Goal: Task Accomplishment & Management: Manage account settings

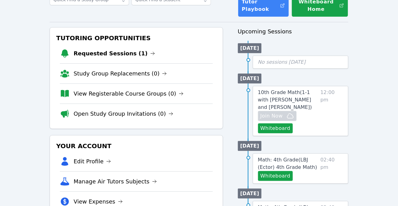
scroll to position [50, 0]
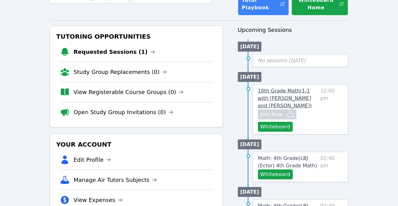
click at [312, 103] on link "10th Grade Math ( 1-1 with [PERSON_NAME] and [PERSON_NAME] )" at bounding box center [288, 98] width 60 height 22
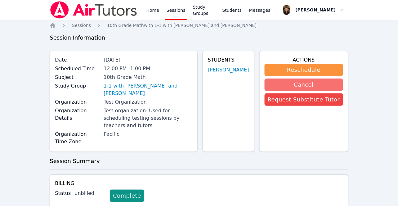
click at [310, 87] on button "Cancel" at bounding box center [303, 85] width 78 height 12
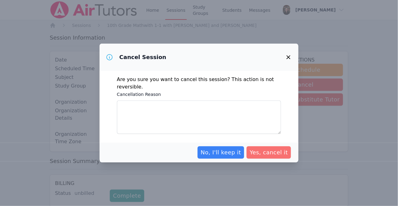
click at [271, 151] on span "Yes, cancel it" at bounding box center [269, 152] width 38 height 9
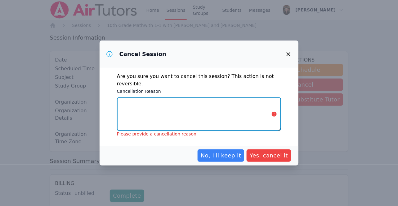
click at [202, 117] on textarea "Cancellation Reason" at bounding box center [199, 114] width 164 height 33
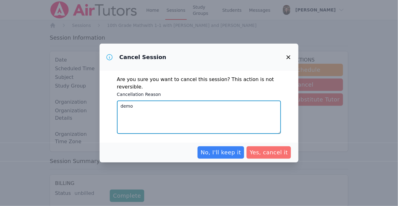
type textarea "demo"
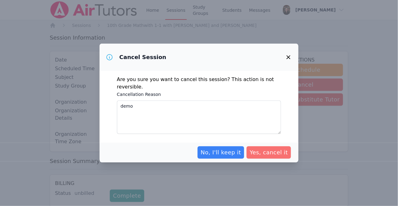
click at [277, 154] on span "Yes, cancel it" at bounding box center [269, 152] width 38 height 9
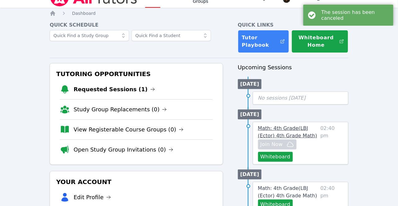
scroll to position [5, 0]
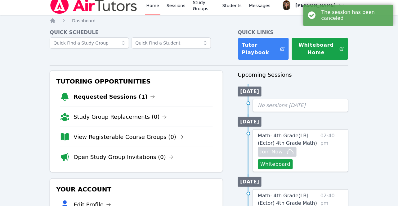
click at [123, 101] on link "Requested Sessions (1)" at bounding box center [114, 97] width 82 height 9
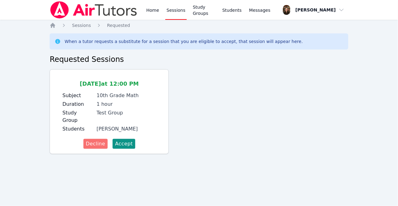
click at [98, 141] on button "Decline" at bounding box center [95, 144] width 24 height 10
